Goal: Information Seeking & Learning: Learn about a topic

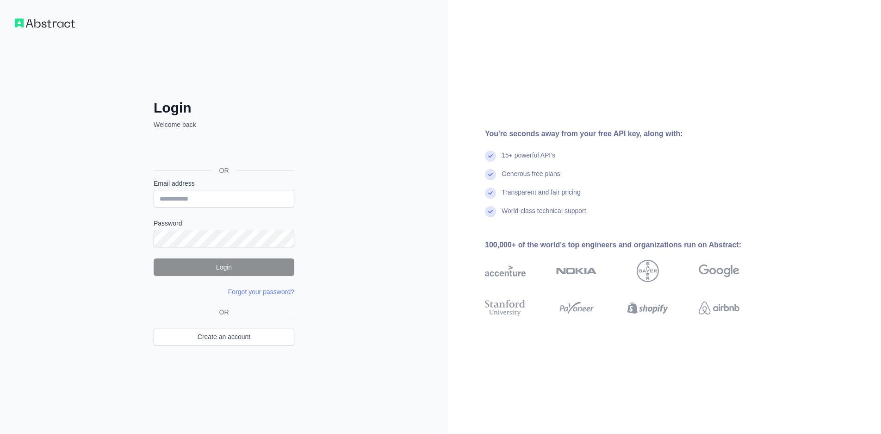
click at [266, 147] on div "Sign in with Google. Opens in new tab" at bounding box center [223, 149] width 139 height 20
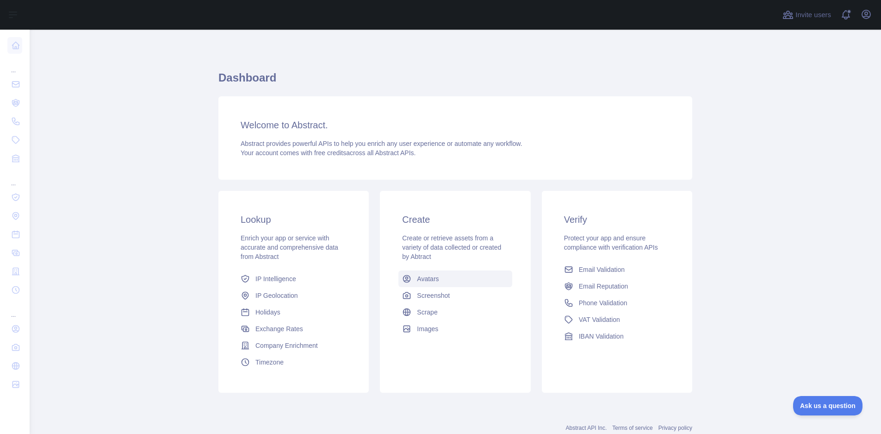
click at [439, 279] on link "Avatars" at bounding box center [455, 278] width 113 height 17
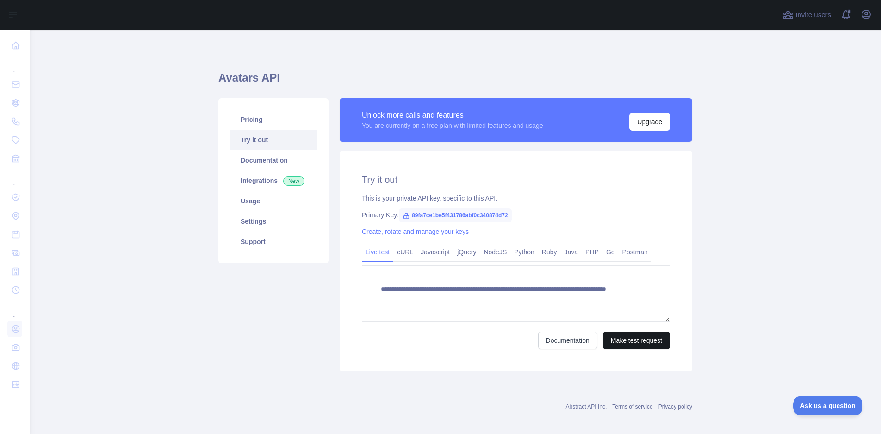
click at [629, 345] on button "Make test request" at bounding box center [636, 340] width 67 height 18
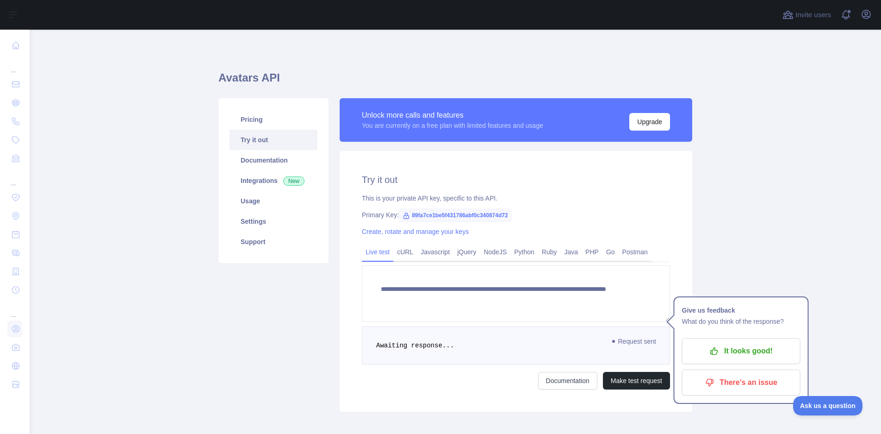
scroll to position [46, 0]
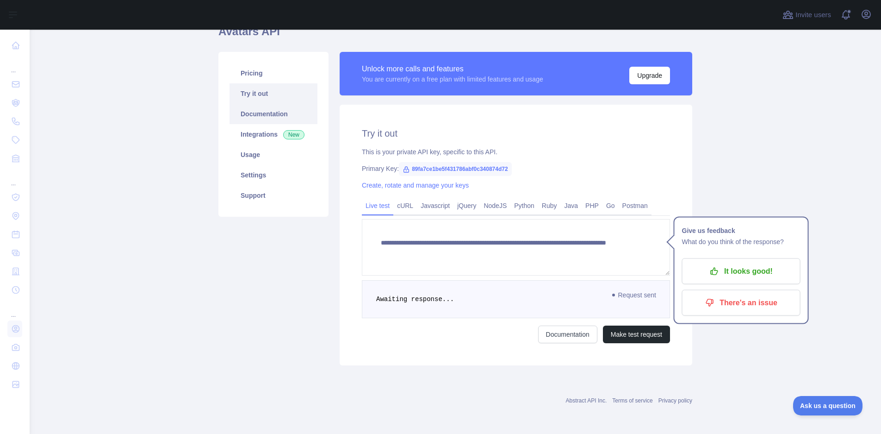
click at [251, 114] on link "Documentation" at bounding box center [274, 114] width 88 height 20
click at [277, 169] on link "Settings" at bounding box center [274, 175] width 88 height 20
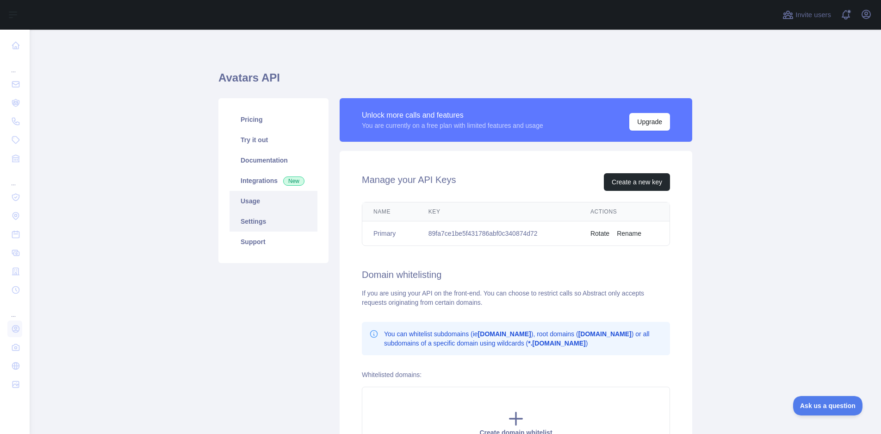
click at [242, 204] on link "Usage" at bounding box center [274, 201] width 88 height 20
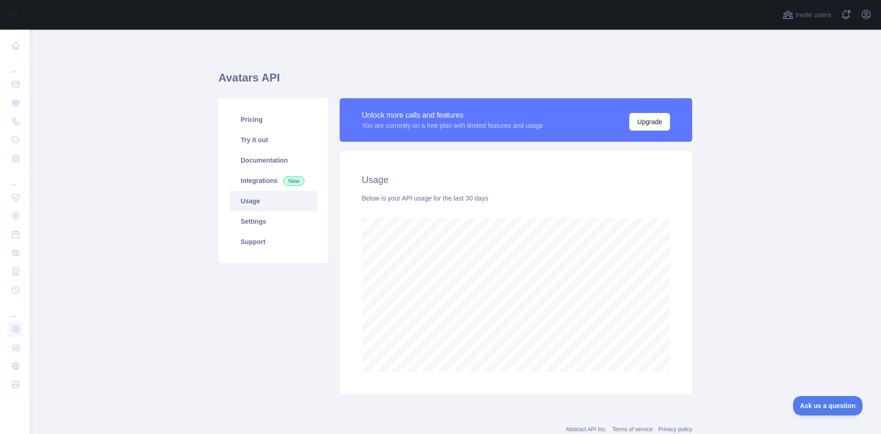
scroll to position [404, 845]
click at [246, 187] on link "Integrations New" at bounding box center [274, 180] width 88 height 20
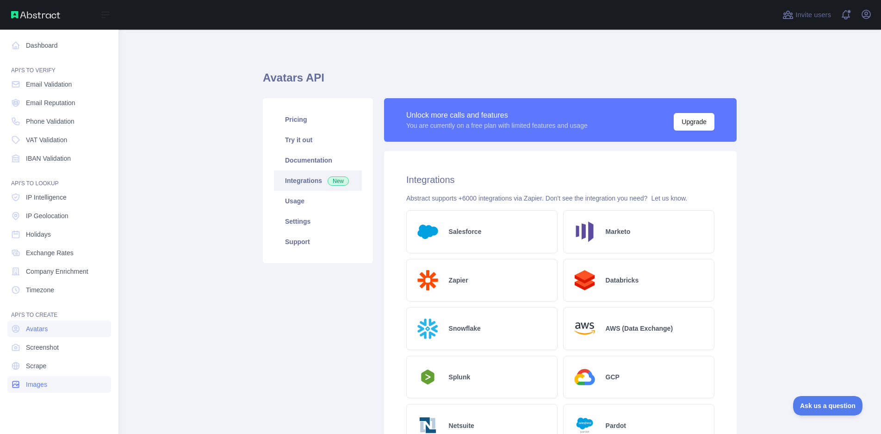
click at [61, 385] on link "Images" at bounding box center [59, 384] width 104 height 17
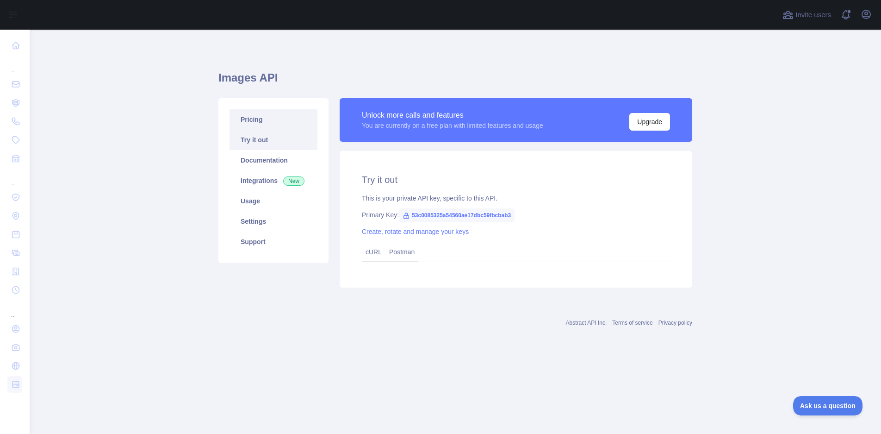
click at [288, 123] on link "Pricing" at bounding box center [274, 119] width 88 height 20
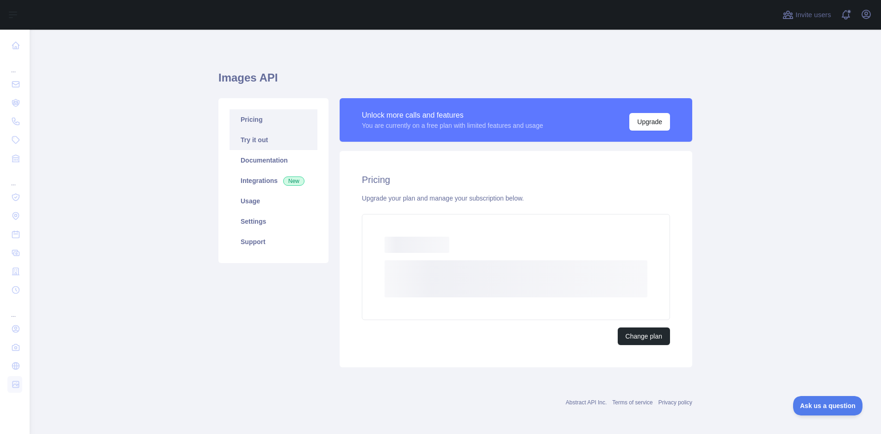
click at [281, 142] on link "Try it out" at bounding box center [274, 140] width 88 height 20
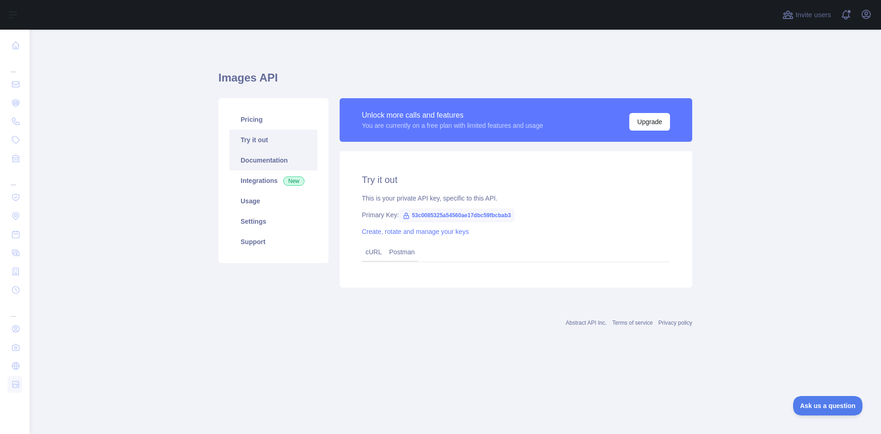
click at [281, 162] on link "Documentation" at bounding box center [274, 160] width 88 height 20
click at [269, 162] on link "Documentation" at bounding box center [274, 160] width 88 height 20
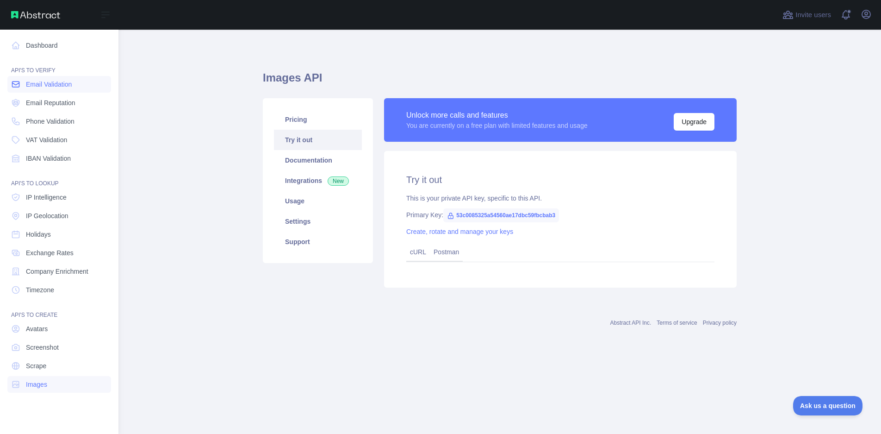
click at [57, 81] on span "Email Validation" at bounding box center [49, 84] width 46 height 9
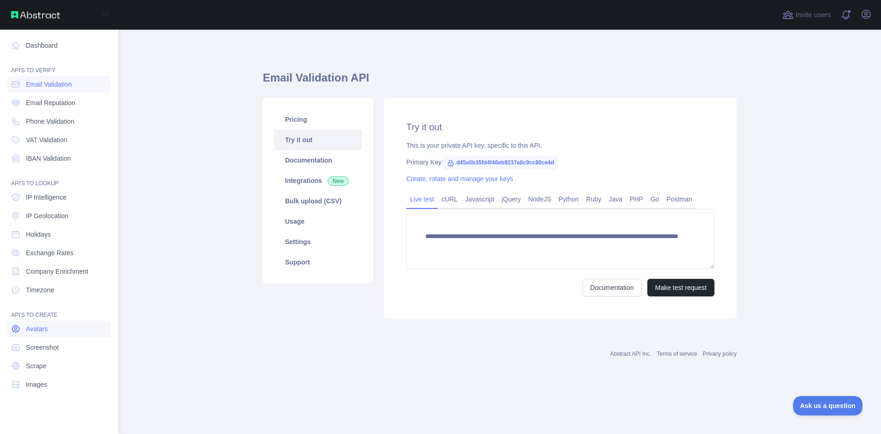
click at [44, 336] on link "Avatars" at bounding box center [59, 328] width 104 height 17
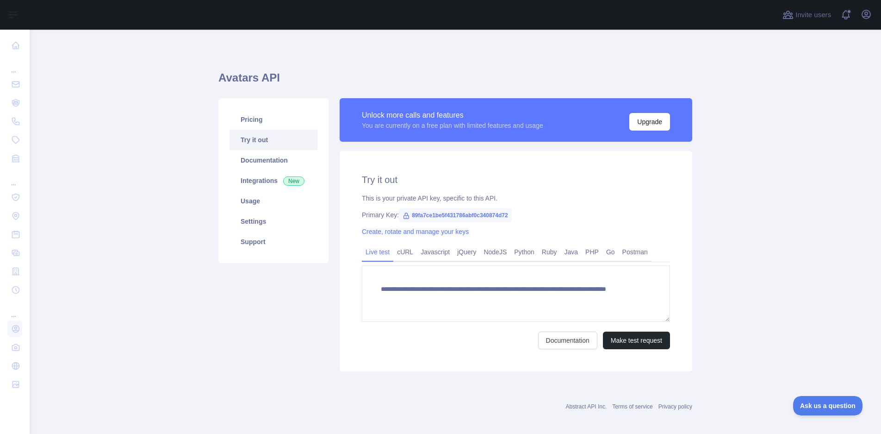
click at [404, 232] on link "Create, rotate and manage your keys" at bounding box center [415, 231] width 107 height 7
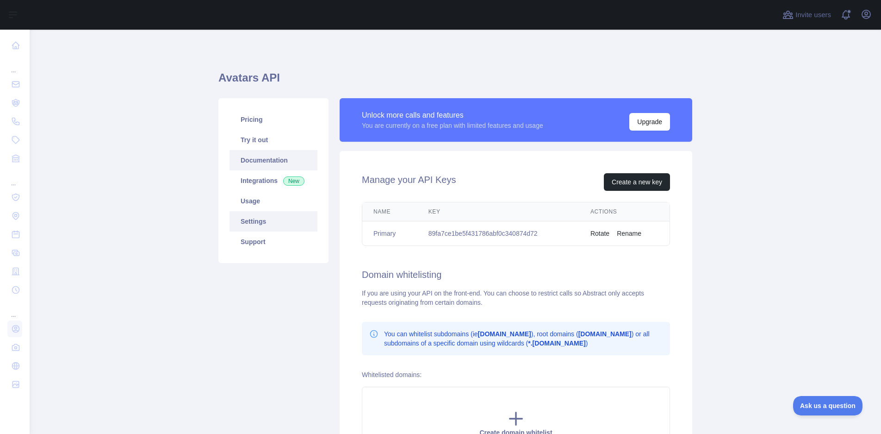
click at [254, 163] on link "Documentation" at bounding box center [274, 160] width 88 height 20
